Goal: Task Accomplishment & Management: Complete application form

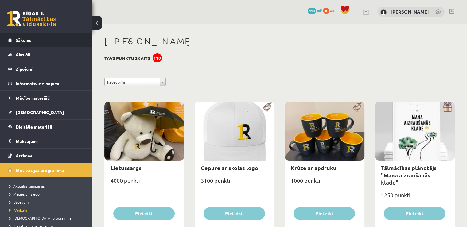
click at [29, 44] on link "Sākums" at bounding box center [46, 40] width 76 height 14
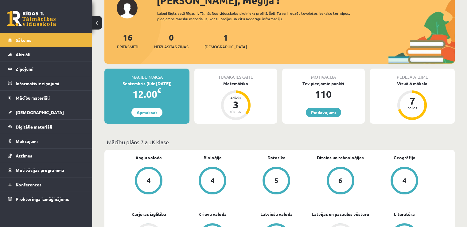
scroll to position [60, 0]
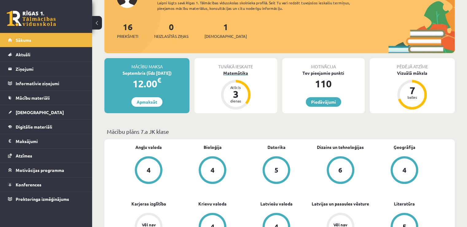
click at [229, 72] on div "Matemātika" at bounding box center [235, 73] width 83 height 6
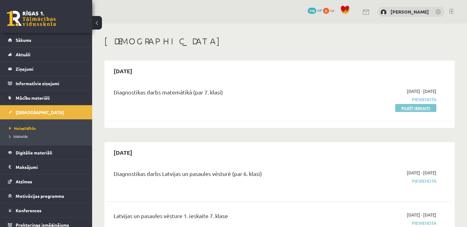
click at [405, 110] on link "Pildīt ieskaiti" at bounding box center [415, 108] width 41 height 8
click at [416, 108] on link "Pildīt ieskaiti" at bounding box center [415, 108] width 41 height 8
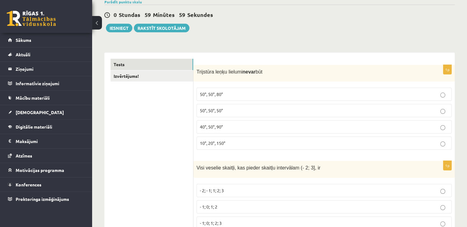
scroll to position [53, 0]
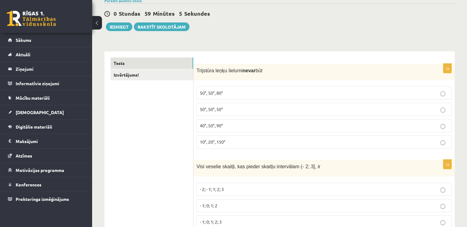
click at [226, 113] on label "50°, 50°, 50°" at bounding box center [324, 109] width 255 height 13
click at [240, 127] on p "40°, 50°, 90°" at bounding box center [324, 125] width 249 height 6
click at [249, 107] on p "50°, 50°, 50°" at bounding box center [324, 109] width 249 height 6
click at [218, 127] on span "40°, 50°, 90°" at bounding box center [211, 126] width 23 height 6
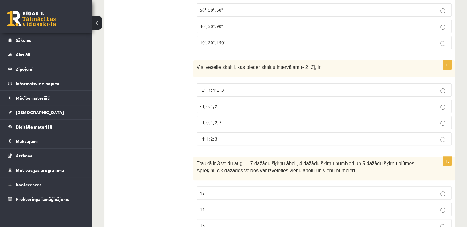
scroll to position [152, 0]
click at [223, 115] on label "- 1; 0; 1; 2; 3" at bounding box center [324, 121] width 255 height 13
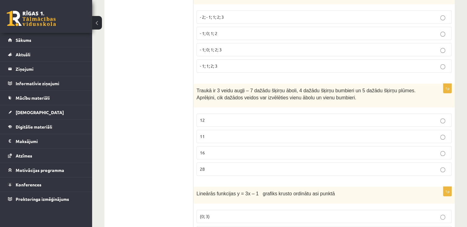
scroll to position [271, 0]
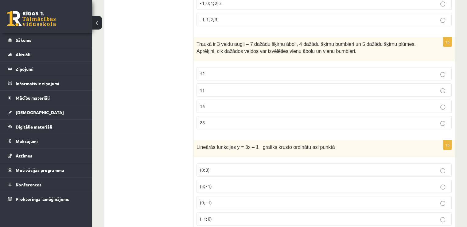
click at [221, 100] on label "16" at bounding box center [324, 106] width 255 height 13
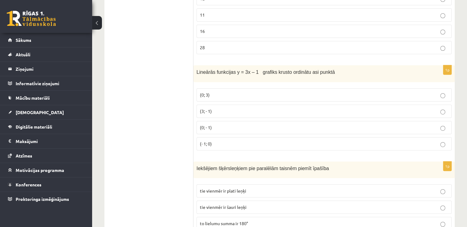
scroll to position [349, 0]
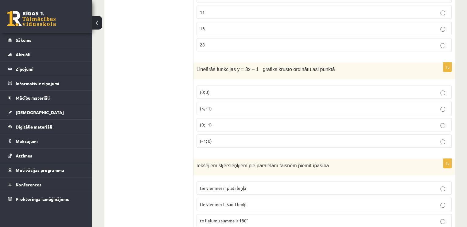
click at [218, 105] on p "(3; - 1)" at bounding box center [324, 108] width 249 height 6
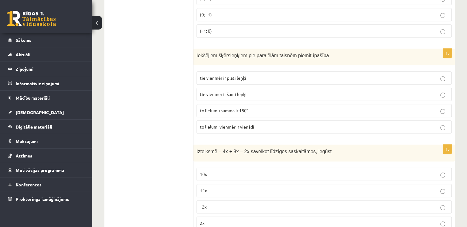
scroll to position [459, 0]
click at [231, 123] on span "to lielumi vienmēr ir vienādi" at bounding box center [227, 126] width 54 height 6
click at [233, 108] on span "to lielumu summa ir 180°" at bounding box center [224, 110] width 48 height 6
click at [229, 123] on p "to lielumi vienmēr ir vienādi" at bounding box center [324, 126] width 249 height 6
click at [240, 92] on span "tie vienmēr ir šauri leņķi" at bounding box center [223, 94] width 47 height 6
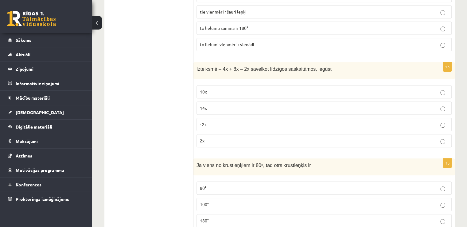
scroll to position [546, 0]
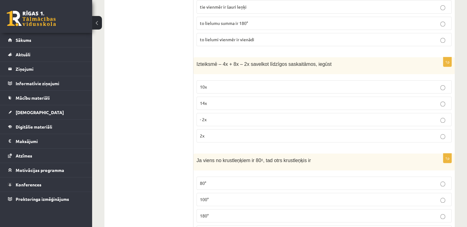
click at [216, 118] on p "- 2x" at bounding box center [324, 119] width 249 height 6
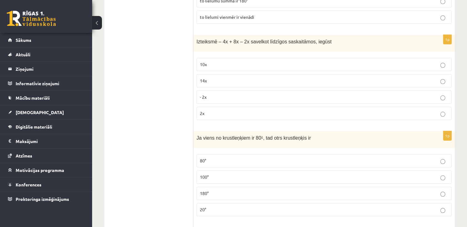
scroll to position [570, 0]
click at [216, 109] on p "2x" at bounding box center [324, 112] width 249 height 6
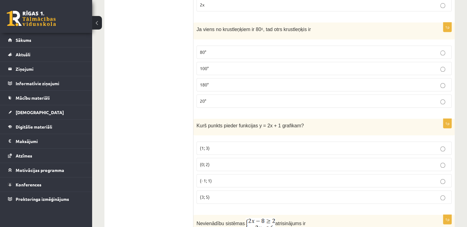
scroll to position [678, 0]
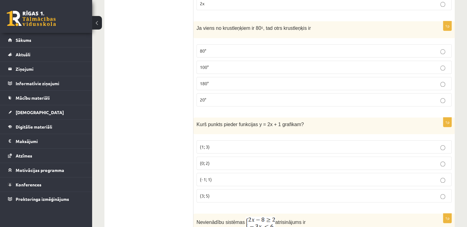
click at [214, 80] on p "180°" at bounding box center [324, 83] width 249 height 6
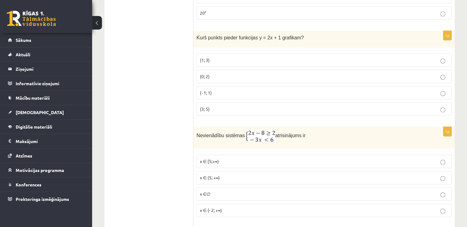
scroll to position [767, 0]
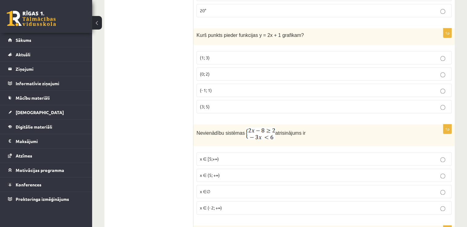
click at [211, 71] on p "(0; 2)" at bounding box center [324, 74] width 249 height 6
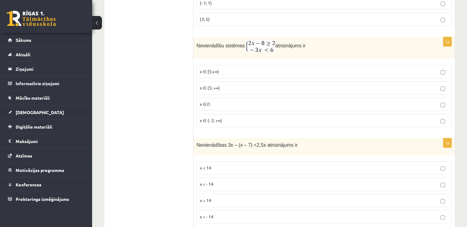
scroll to position [855, 0]
click at [211, 69] on p "x ∈ [5;+∞)" at bounding box center [324, 71] width 249 height 6
click at [216, 117] on span "x ∈ (- 2; +∞)" at bounding box center [211, 120] width 22 height 6
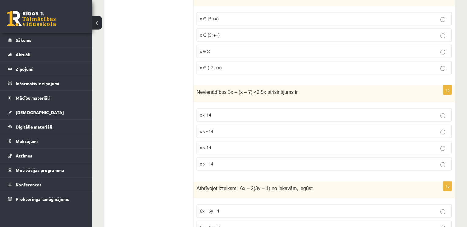
scroll to position [906, 0]
click at [223, 33] on p "x ∈ (5; +∞)" at bounding box center [324, 36] width 249 height 6
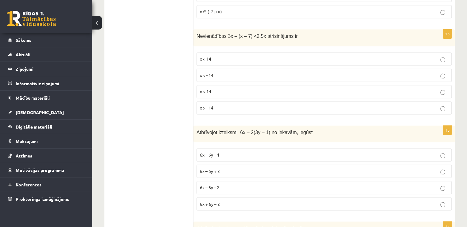
scroll to position [963, 0]
click at [216, 56] on p "x < 14" at bounding box center [324, 59] width 249 height 6
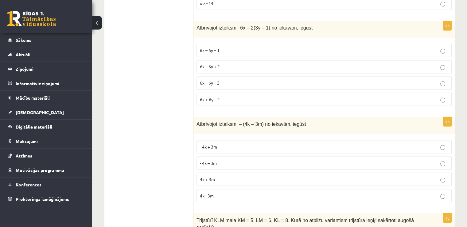
scroll to position [1068, 0]
click at [222, 76] on label "6x – 6y – 2" at bounding box center [324, 82] width 255 height 13
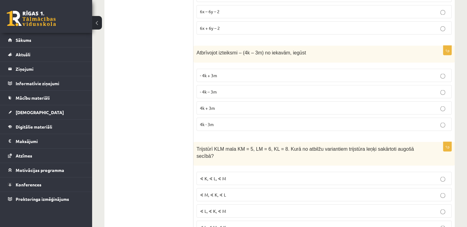
scroll to position [1146, 0]
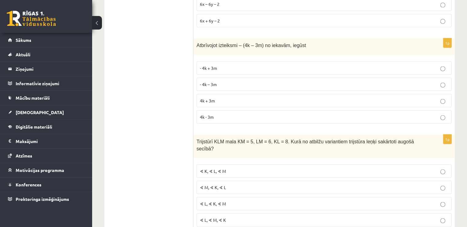
click at [216, 97] on p "4k + 3m" at bounding box center [324, 100] width 249 height 6
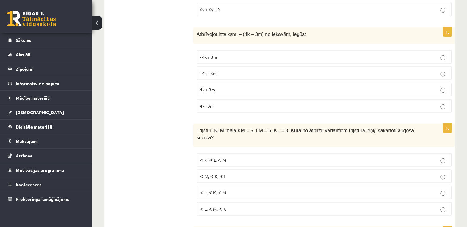
scroll to position [1157, 0]
click at [219, 53] on p "- 4k + 3m" at bounding box center [324, 56] width 249 height 6
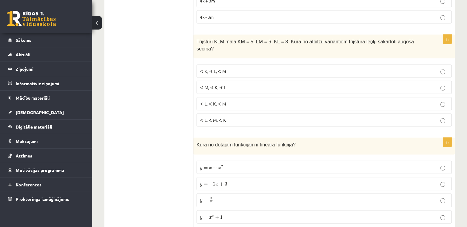
scroll to position [1247, 0]
click at [221, 67] on span "∢ K, ∢ L, ∢ M" at bounding box center [213, 70] width 26 height 6
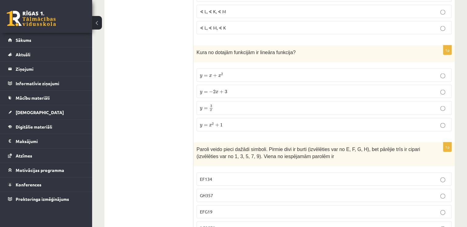
scroll to position [1341, 0]
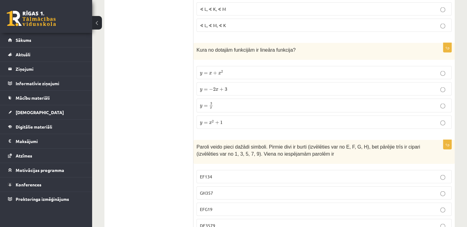
click at [224, 87] on span "y = − 2 x + 3" at bounding box center [213, 89] width 27 height 5
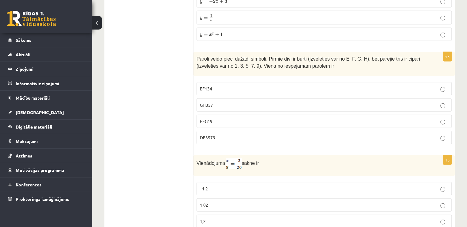
scroll to position [1429, 0]
click at [215, 101] on p "GH357" at bounding box center [324, 104] width 249 height 6
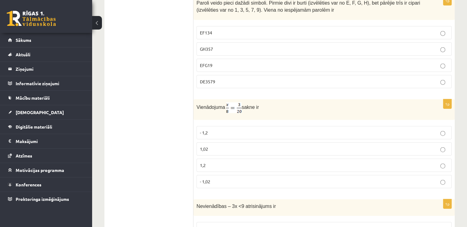
scroll to position [1537, 0]
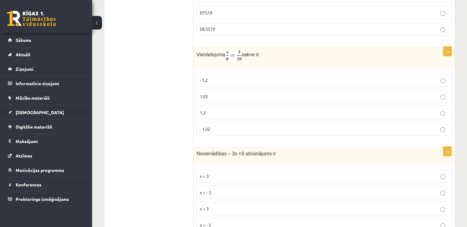
click at [207, 109] on p "1,2" at bounding box center [324, 112] width 249 height 6
click at [213, 93] on p "1,02" at bounding box center [324, 96] width 249 height 6
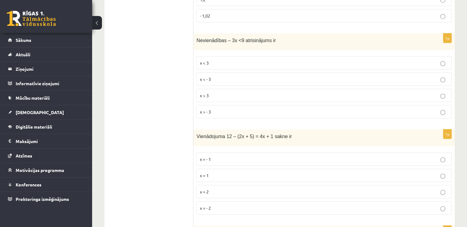
scroll to position [1648, 0]
click at [209, 110] on span "x > - 3" at bounding box center [205, 113] width 11 height 6
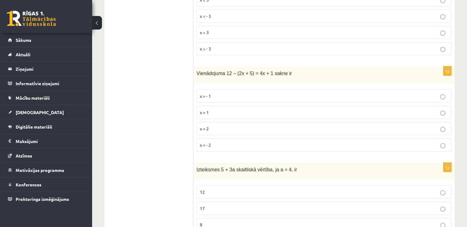
scroll to position [1714, 0]
click at [216, 108] on p "x = 1" at bounding box center [324, 111] width 249 height 6
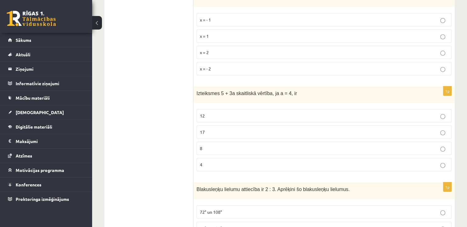
scroll to position [1796, 0]
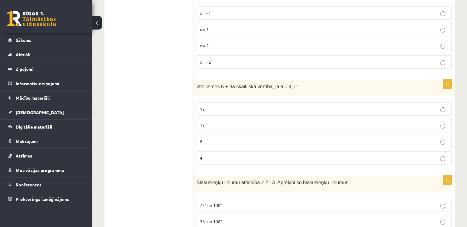
click at [216, 106] on p "12" at bounding box center [324, 109] width 249 height 6
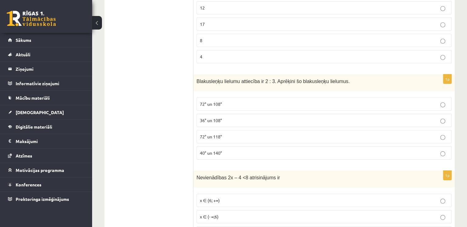
scroll to position [1898, 0]
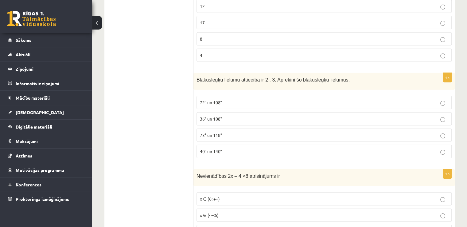
click at [218, 116] on span "36° un 108°" at bounding box center [211, 119] width 22 height 6
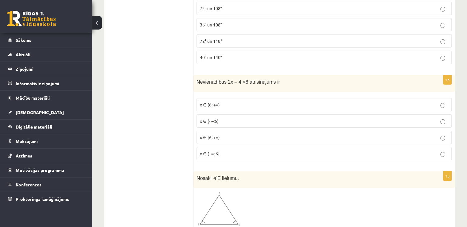
scroll to position [1990, 0]
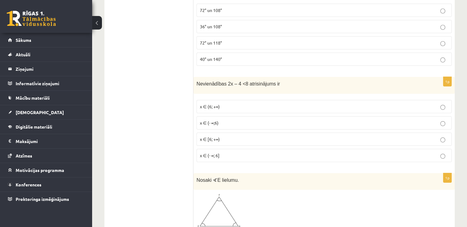
click at [231, 103] on p "x ∈ (6; +∞)" at bounding box center [324, 106] width 249 height 6
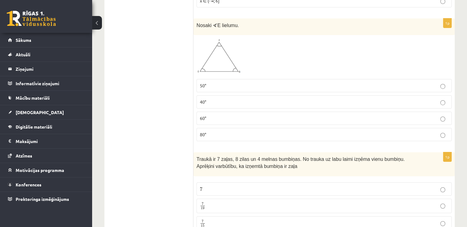
scroll to position [2150, 0]
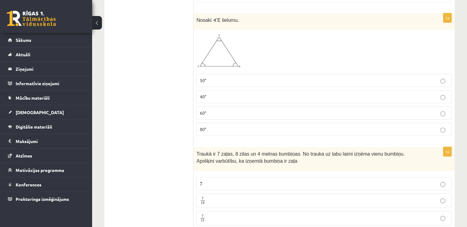
click at [215, 110] on p "60°" at bounding box center [324, 113] width 249 height 6
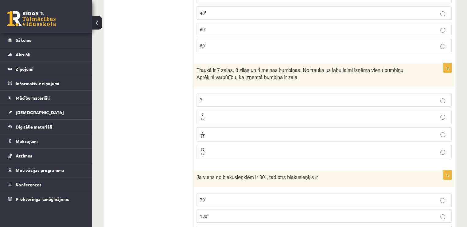
scroll to position [2234, 0]
click at [209, 131] on p "7 15 7 15" at bounding box center [324, 135] width 249 height 8
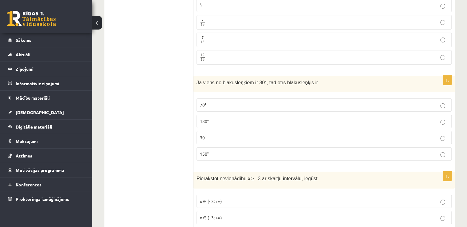
scroll to position [2331, 0]
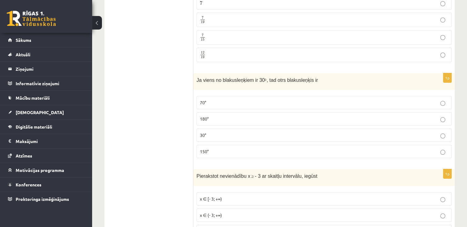
click at [226, 99] on p "70°" at bounding box center [324, 102] width 249 height 6
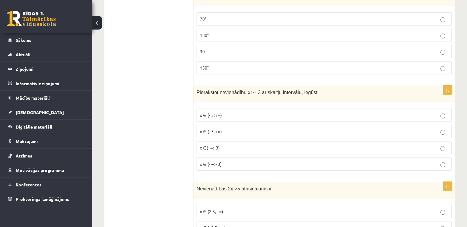
scroll to position [2418, 0]
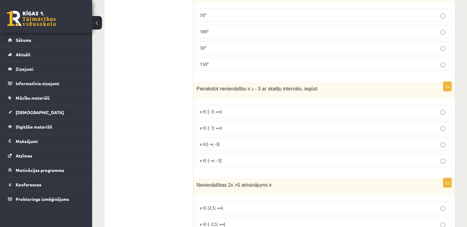
click at [214, 125] on span "x ∈ (- 3; +∞)" at bounding box center [211, 128] width 22 height 6
click at [214, 141] on span "x ∈(- ∞; -3)" at bounding box center [210, 144] width 20 height 6
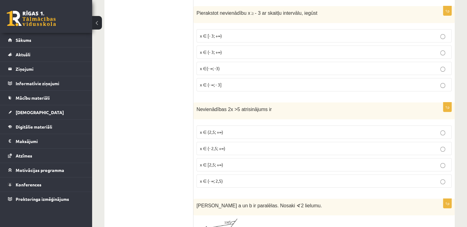
scroll to position [2511, 0]
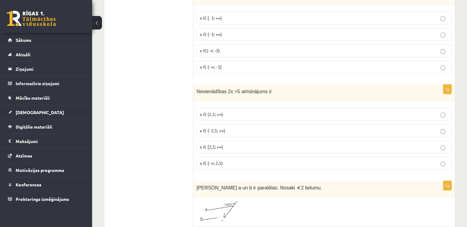
click at [219, 160] on p "x ∈ (- ∞; 2,5)" at bounding box center [324, 163] width 249 height 6
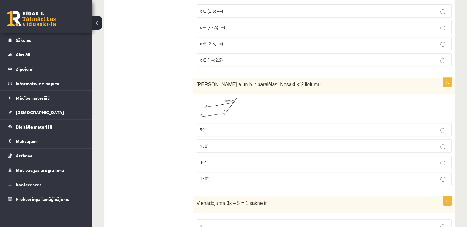
scroll to position [2629, 0]
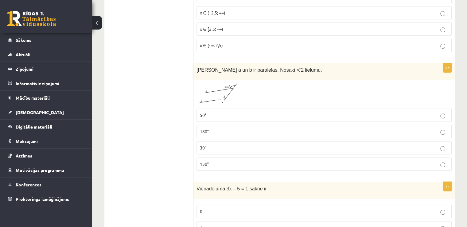
click at [217, 112] on p "50°" at bounding box center [324, 115] width 249 height 6
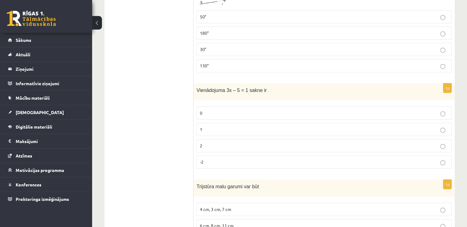
scroll to position [2739, 0]
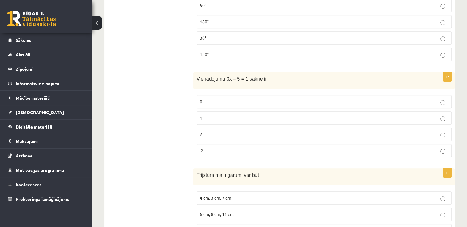
click at [217, 115] on p "1" at bounding box center [324, 118] width 249 height 6
drag, startPoint x: 217, startPoint y: 94, endPoint x: 224, endPoint y: 60, distance: 34.6
click at [224, 72] on div "1p Vienādojuma 3x – 5 = 1 sakne ir 0 1 2 -2" at bounding box center [324, 117] width 261 height 90
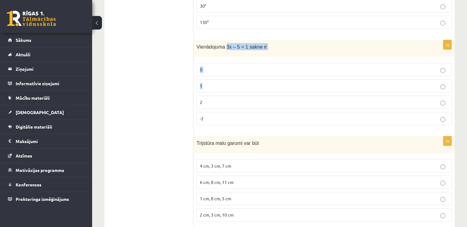
scroll to position [2801, 0]
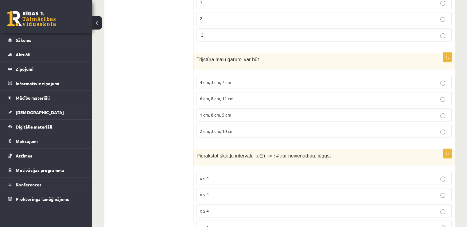
scroll to position [2861, 0]
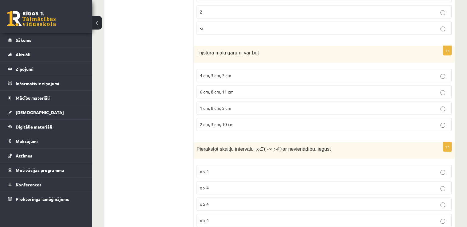
click at [263, 88] on p "6 cm, 8 cm, 11 cm" at bounding box center [324, 91] width 249 height 6
click at [247, 69] on label "4 cm, 3 cm, 7 cm" at bounding box center [324, 75] width 255 height 13
click at [226, 185] on p "x > 4" at bounding box center [324, 188] width 249 height 6
click at [226, 169] on p "x ≤ 4" at bounding box center [324, 172] width 249 height 6
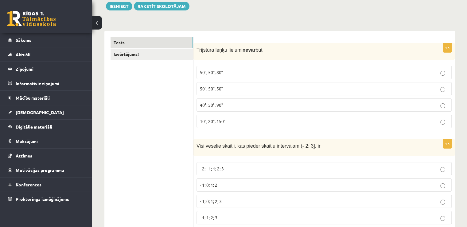
scroll to position [74, 0]
click at [235, 122] on p "10°, 20°, 150°" at bounding box center [324, 121] width 249 height 6
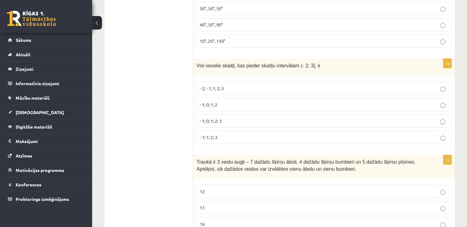
scroll to position [156, 0]
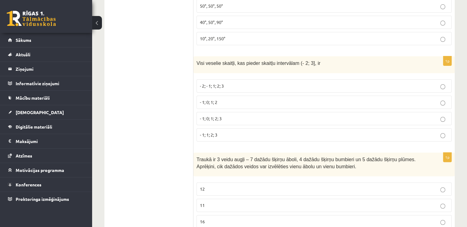
click at [231, 116] on p "- 1; 0; 1; 2; 3" at bounding box center [324, 118] width 249 height 6
click at [239, 83] on p "- 2; - 1; 1; 2; 3" at bounding box center [324, 86] width 249 height 6
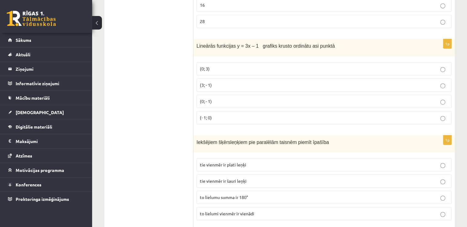
scroll to position [376, 0]
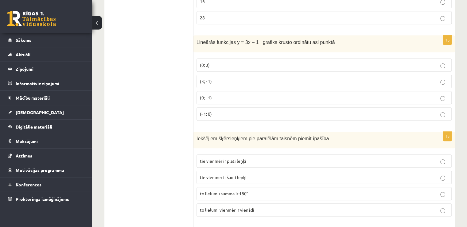
click at [225, 62] on p "(0; 3)" at bounding box center [324, 65] width 249 height 6
click at [218, 78] on p "(3; - 1)" at bounding box center [324, 81] width 249 height 6
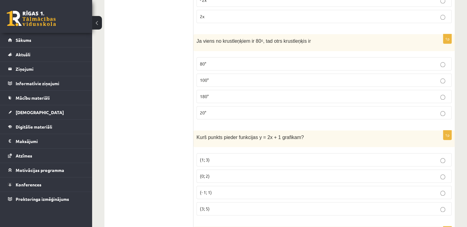
scroll to position [666, 0]
click at [231, 60] on p "80°" at bounding box center [324, 63] width 249 height 6
click at [223, 76] on p "100°" at bounding box center [324, 79] width 249 height 6
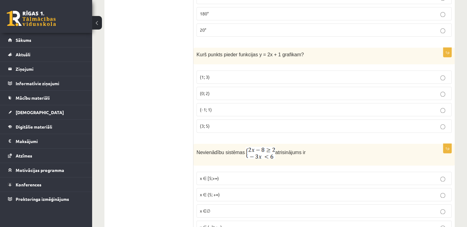
scroll to position [820, 0]
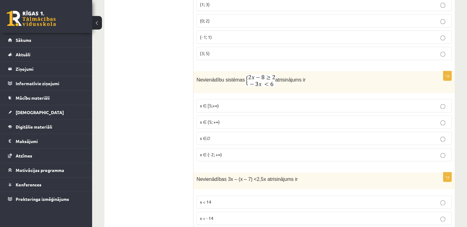
click at [215, 99] on label "x ∈ [5;+∞)" at bounding box center [324, 105] width 255 height 13
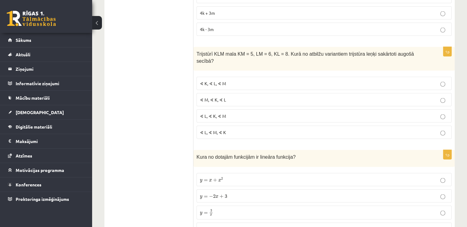
scroll to position [1234, 0]
click at [231, 113] on p "∢ L, ∢ K, ∢ M" at bounding box center [324, 116] width 249 height 6
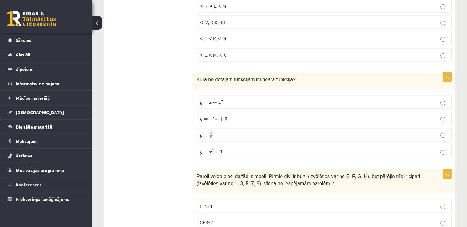
scroll to position [1323, 0]
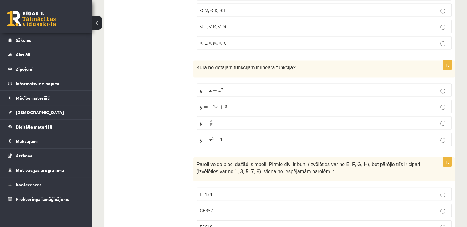
click at [230, 87] on p "y = x + x 2 y = x + x 2" at bounding box center [324, 90] width 249 height 6
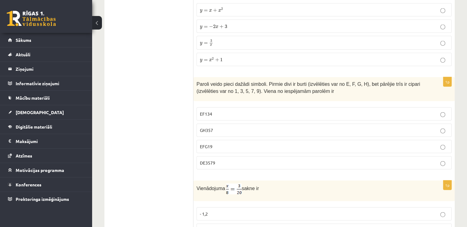
scroll to position [1468, 0]
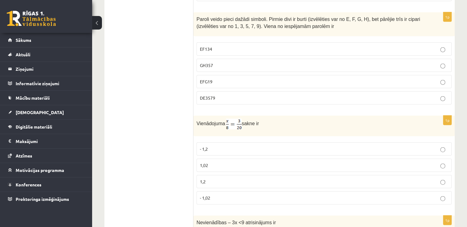
click at [233, 46] on p "EF134" at bounding box center [324, 49] width 249 height 6
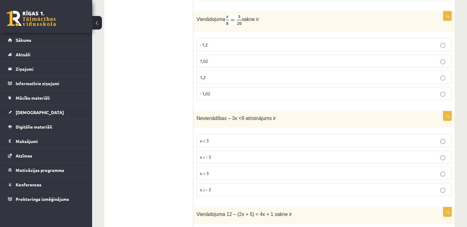
scroll to position [1576, 0]
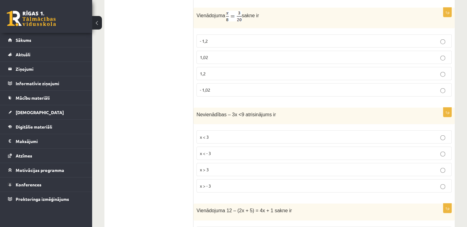
click at [214, 70] on p "1,2" at bounding box center [324, 73] width 249 height 6
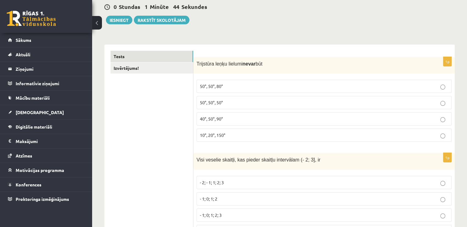
scroll to position [0, 0]
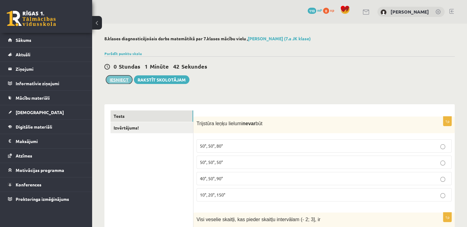
click at [122, 79] on button "Iesniegt" at bounding box center [119, 79] width 26 height 9
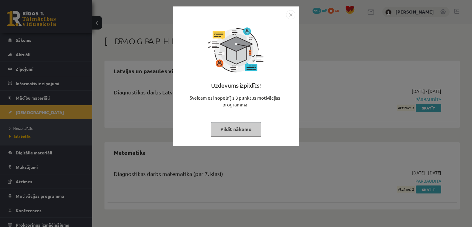
click at [287, 14] on img "Close" at bounding box center [290, 14] width 9 height 9
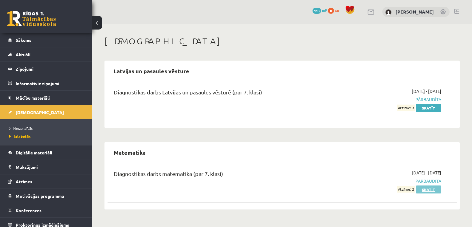
click at [430, 190] on link "Skatīt" at bounding box center [428, 189] width 25 height 8
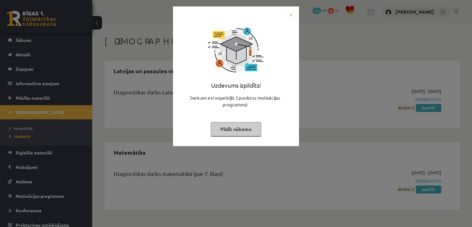
click at [289, 14] on img "Close" at bounding box center [290, 14] width 9 height 9
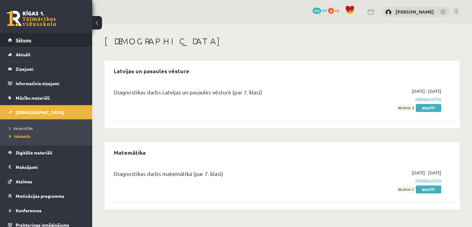
click at [63, 41] on link "Sākums" at bounding box center [46, 40] width 76 height 14
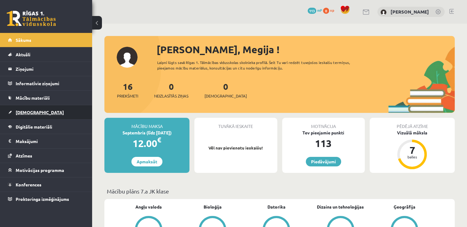
click at [28, 108] on link "[DEMOGRAPHIC_DATA]" at bounding box center [46, 112] width 76 height 14
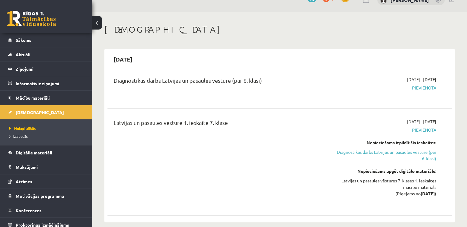
scroll to position [14, 0]
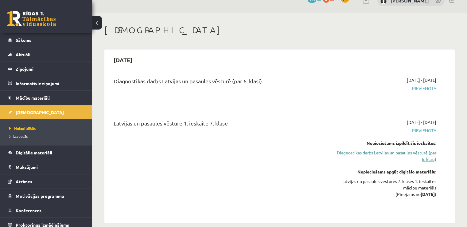
scroll to position [12, 0]
click at [385, 151] on link "Diagnostikas darbs Latvijas un pasaules vēsturē (par 6. klasi)" at bounding box center [385, 155] width 101 height 13
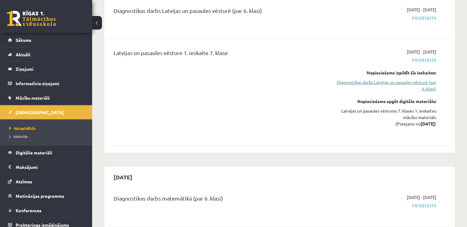
click at [411, 83] on link "Diagnostikas darbs Latvijas un pasaules vēsturē (par 6. klasi)" at bounding box center [385, 85] width 101 height 13
click at [428, 85] on link "Diagnostikas darbs Latvijas un pasaules vēsturē (par 6. klasi)" at bounding box center [385, 85] width 101 height 13
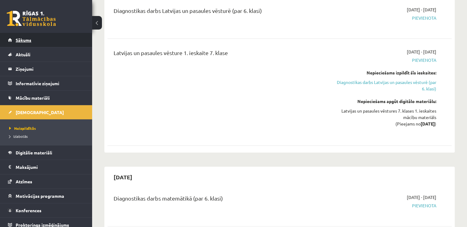
click at [37, 40] on link "Sākums" at bounding box center [46, 40] width 76 height 14
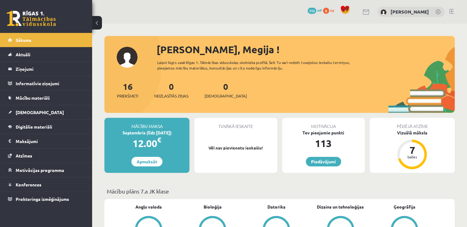
click at [450, 13] on link at bounding box center [451, 11] width 5 height 5
